Goal: Navigation & Orientation: Find specific page/section

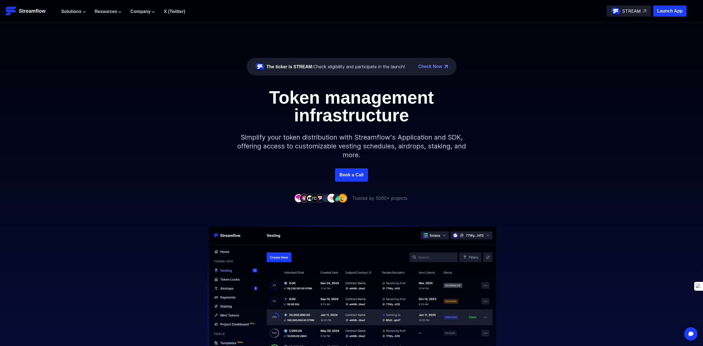
drag, startPoint x: 152, startPoint y: 96, endPoint x: 97, endPoint y: 68, distance: 61.4
click at [152, 96] on div "Token management infrastructure Simplify your token distribution with Streamflo…" at bounding box center [351, 129] width 703 height 80
click at [82, 11] on span "Solutions" at bounding box center [71, 11] width 20 height 7
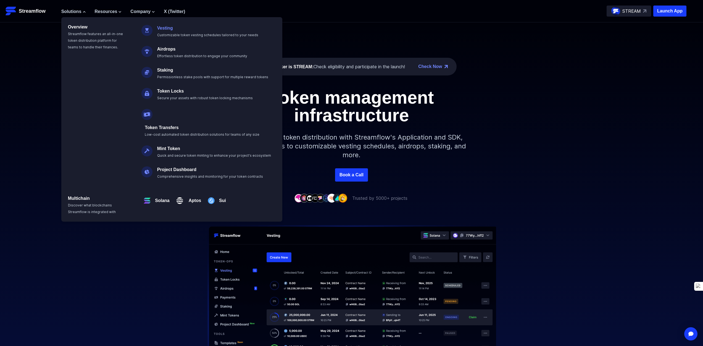
click at [168, 28] on link "Vesting" at bounding box center [165, 28] width 16 height 5
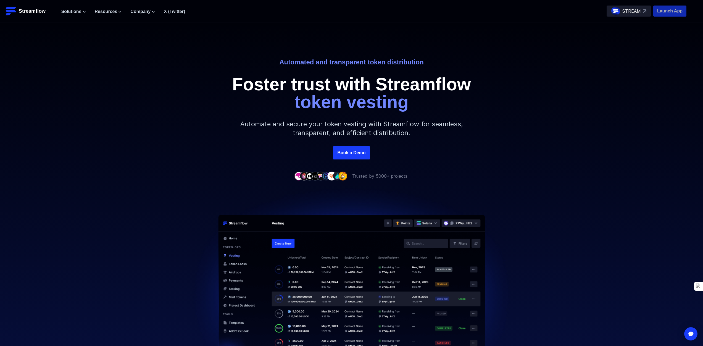
click at [671, 12] on p "Launch App" at bounding box center [670, 11] width 33 height 11
